Goal: Task Accomplishment & Management: Use online tool/utility

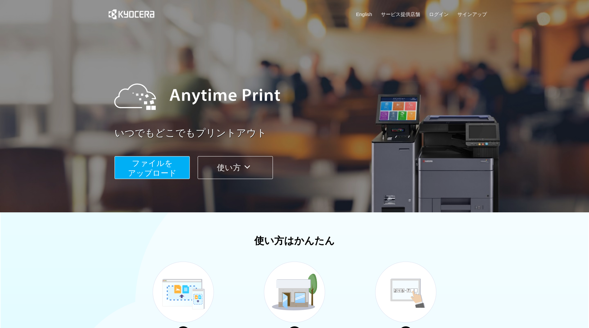
click at [128, 168] on button "ファイルを ​​アップロード" at bounding box center [152, 167] width 75 height 23
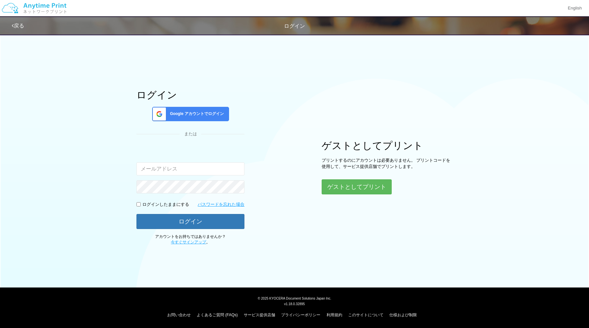
click at [199, 121] on div "ログイン Google アカウントでログイン または 入力されたメールアドレスまたはパスワードが正しくありません。 ログインしたままにする パスワードを忘れた…" at bounding box center [190, 168] width 108 height 156
click at [198, 106] on div "ログイン Google アカウントでログイン または 入力されたメールアドレスまたはパスワードが正しくありません。 ログインしたままにする パスワードを忘れた…" at bounding box center [190, 168] width 108 height 156
click at [194, 111] on div "Google アカウントでログイン" at bounding box center [190, 114] width 77 height 14
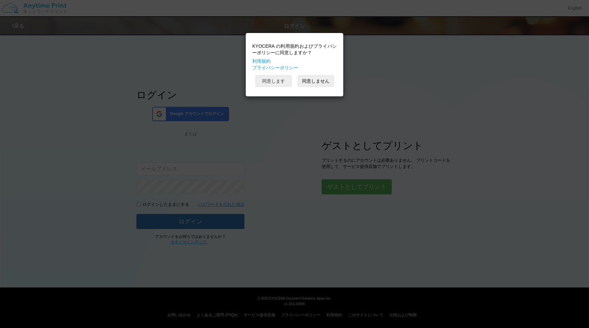
click at [275, 78] on button "同意します" at bounding box center [274, 81] width 36 height 11
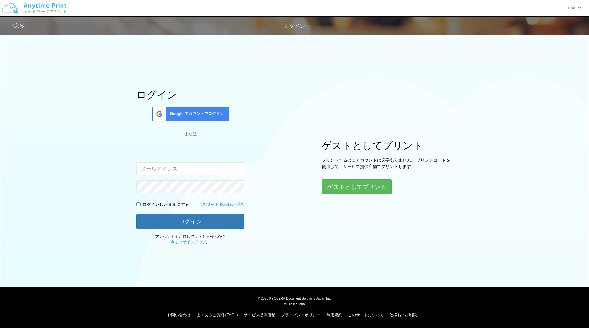
click at [207, 113] on span "Google アカウントでログイン" at bounding box center [195, 114] width 57 height 6
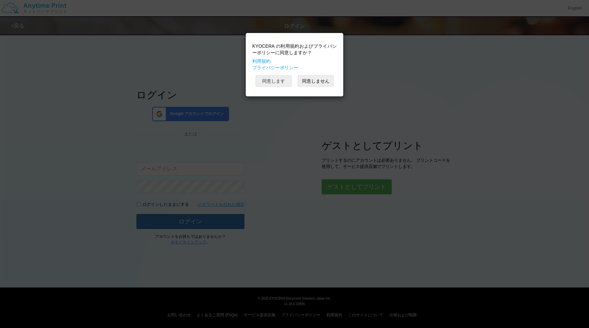
click at [262, 84] on button "同意します" at bounding box center [274, 81] width 36 height 11
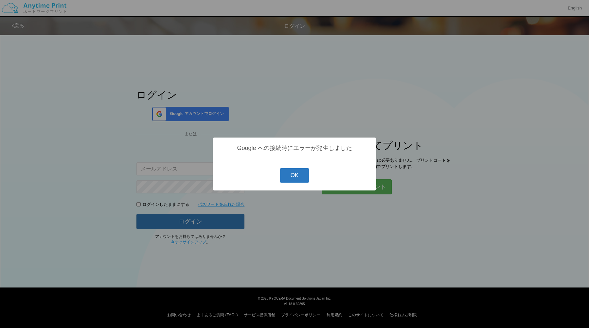
click at [303, 178] on button "OK" at bounding box center [294, 175] width 29 height 14
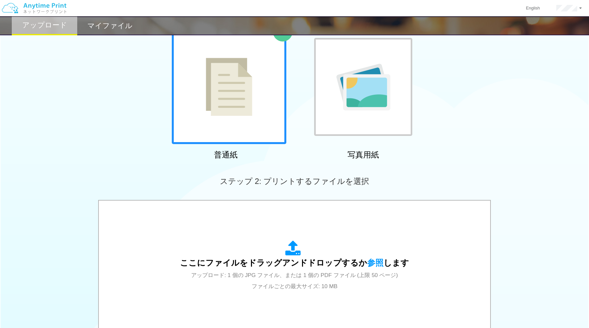
scroll to position [169, 0]
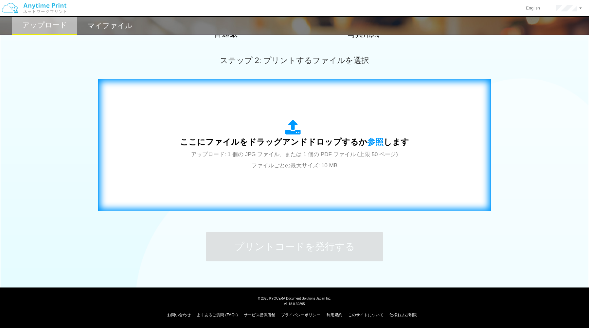
click at [293, 168] on div "ここにファイルをドラッグアンドドロップするか 参照 します アップロード: 1 個の JPG ファイル、または 1 個の PDF ファイル (上限 50 ペー…" at bounding box center [294, 145] width 229 height 51
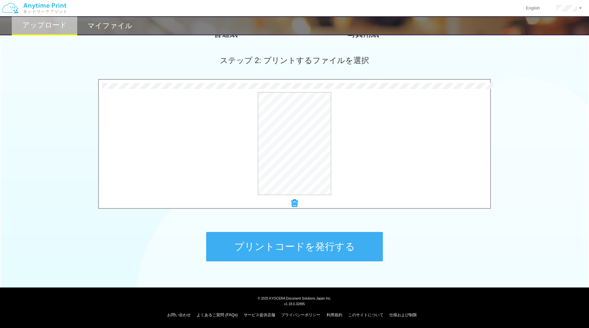
click at [266, 240] on button "プリントコードを発行する" at bounding box center [294, 246] width 177 height 29
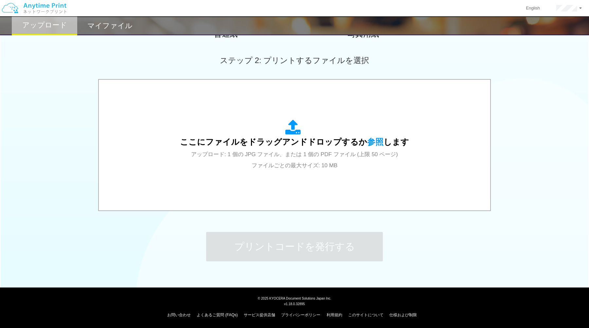
scroll to position [0, 0]
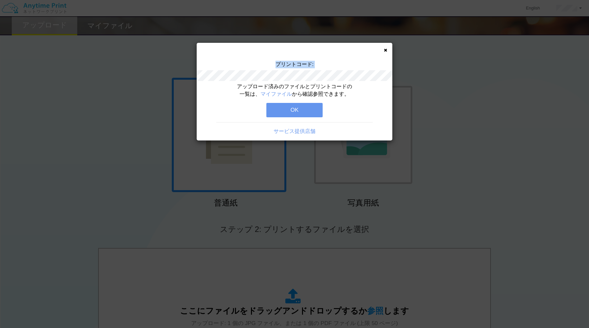
drag, startPoint x: 269, startPoint y: 60, endPoint x: 326, endPoint y: 70, distance: 57.4
click at [326, 70] on div "プリントコード: アップロード済みのファイルとプリントコードの一覧は、 マイファイル から確認参照できます。 OK サービス提供店舗" at bounding box center [295, 92] width 196 height 98
copy div "プリントコード:"
click at [294, 107] on button "OK" at bounding box center [294, 110] width 56 height 14
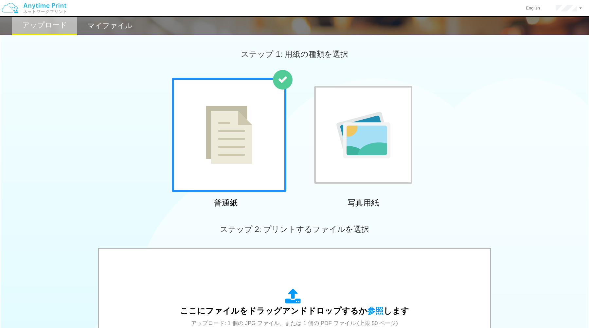
scroll to position [169, 0]
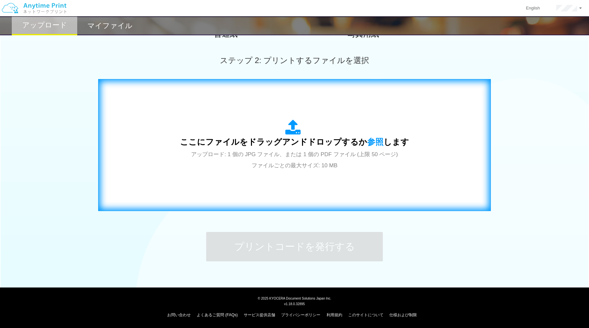
click at [296, 175] on div "ここにファイルをドラッグアンドドロップするか 参照 します アップロード: 1 個の JPG ファイル、または 1 個の PDF ファイル (上限 50 ペー…" at bounding box center [294, 145] width 379 height 118
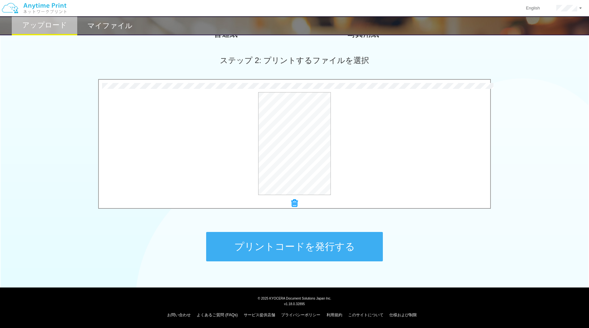
click at [295, 249] on button "プリントコードを発行する" at bounding box center [294, 246] width 177 height 29
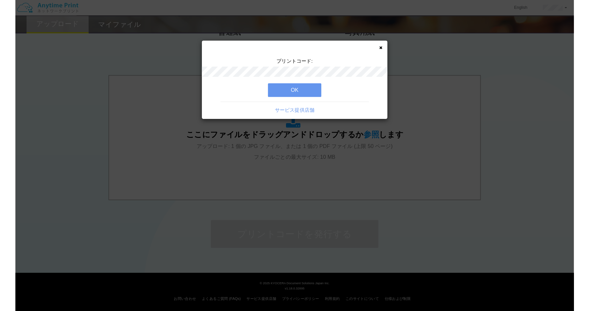
scroll to position [0, 0]
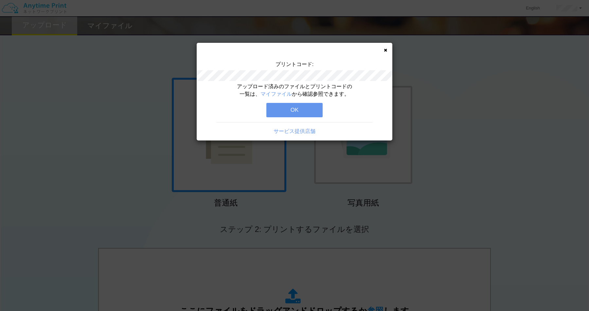
click at [385, 48] on icon at bounding box center [385, 50] width 3 height 4
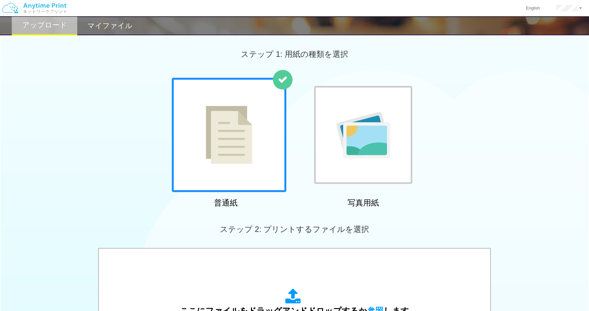
scroll to position [186, 0]
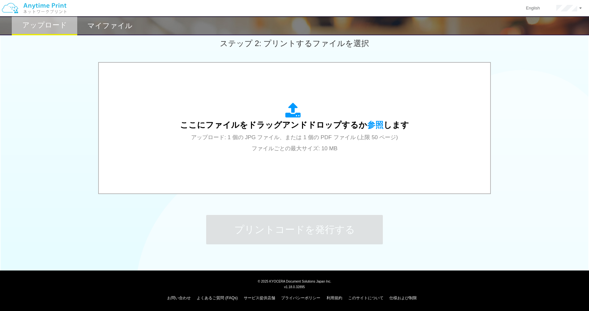
click at [321, 115] on div "ここにファイルをドラッグアンドドロップするか 参照 します アップロード: 1 個の JPG ファイル、または 1 個の PDF ファイル (上限 50 ペー…" at bounding box center [294, 128] width 229 height 51
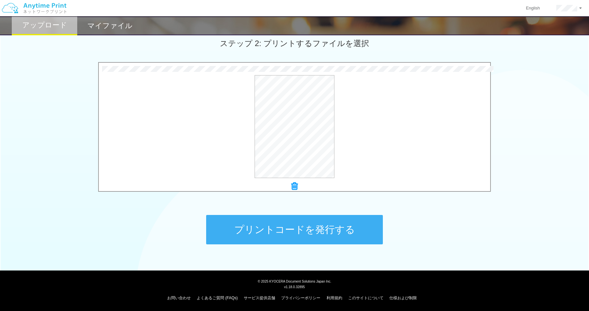
click at [294, 219] on button "プリントコードを発行する" at bounding box center [294, 229] width 177 height 29
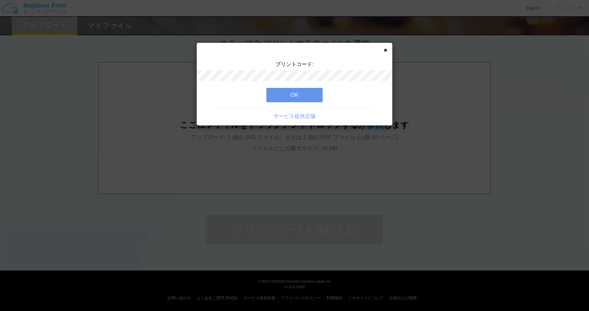
scroll to position [0, 0]
